Goal: Find specific page/section: Find specific page/section

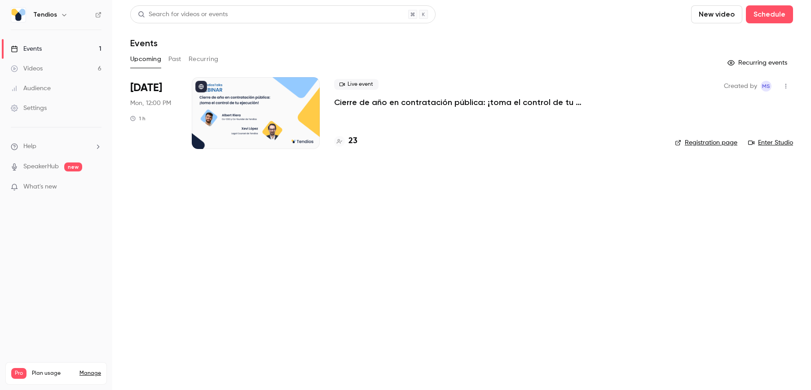
click at [176, 60] on button "Past" at bounding box center [174, 59] width 13 height 14
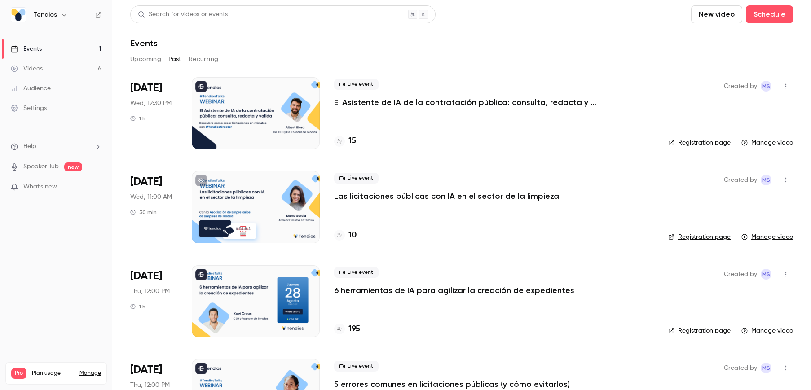
click at [154, 61] on button "Upcoming" at bounding box center [145, 59] width 31 height 14
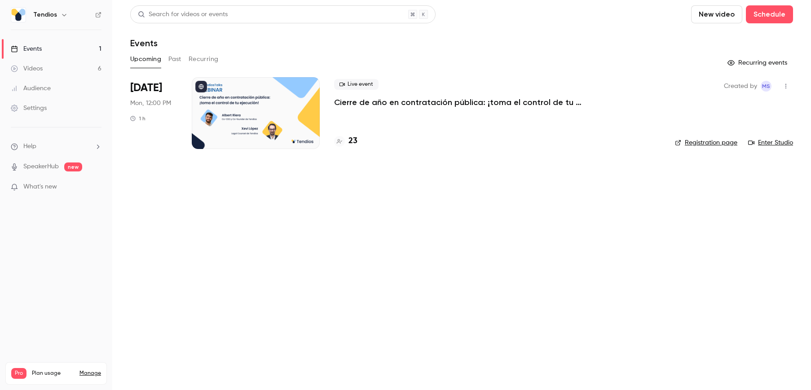
click at [175, 59] on button "Past" at bounding box center [174, 59] width 13 height 14
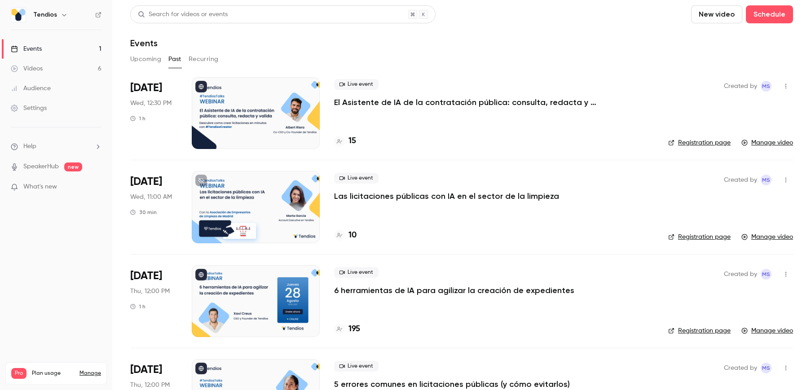
click at [151, 59] on button "Upcoming" at bounding box center [145, 59] width 31 height 14
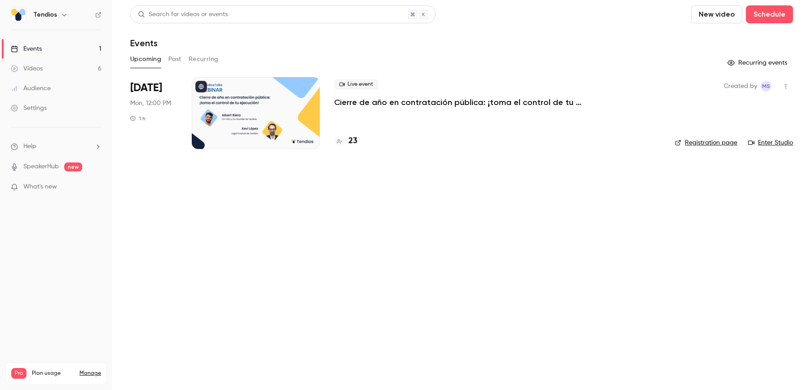
click at [174, 60] on button "Past" at bounding box center [174, 59] width 13 height 14
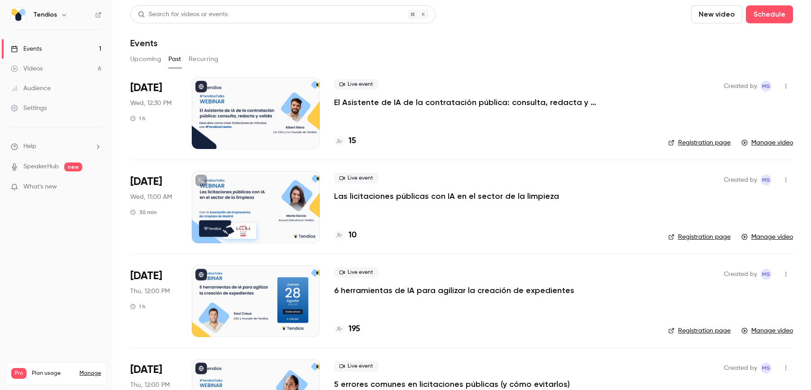
click at [143, 61] on button "Upcoming" at bounding box center [145, 59] width 31 height 14
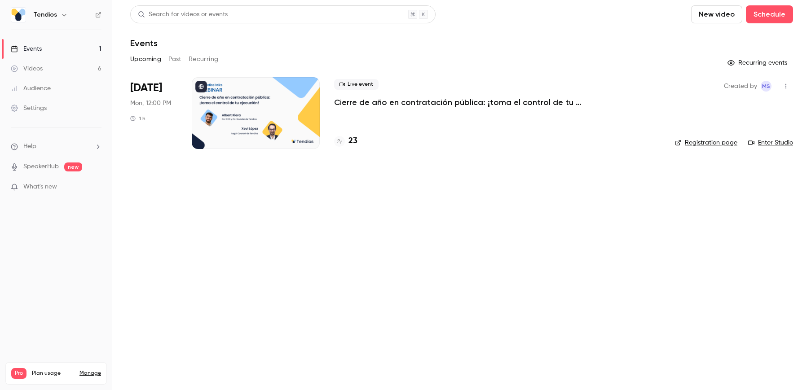
click at [180, 58] on button "Past" at bounding box center [174, 59] width 13 height 14
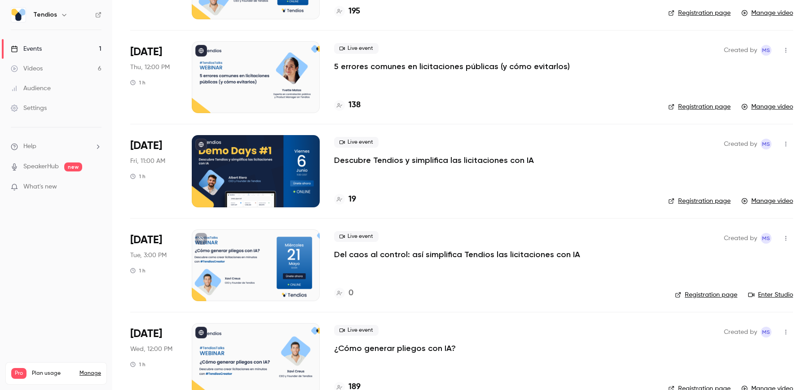
scroll to position [339, 0]
